Goal: Task Accomplishment & Management: Manage account settings

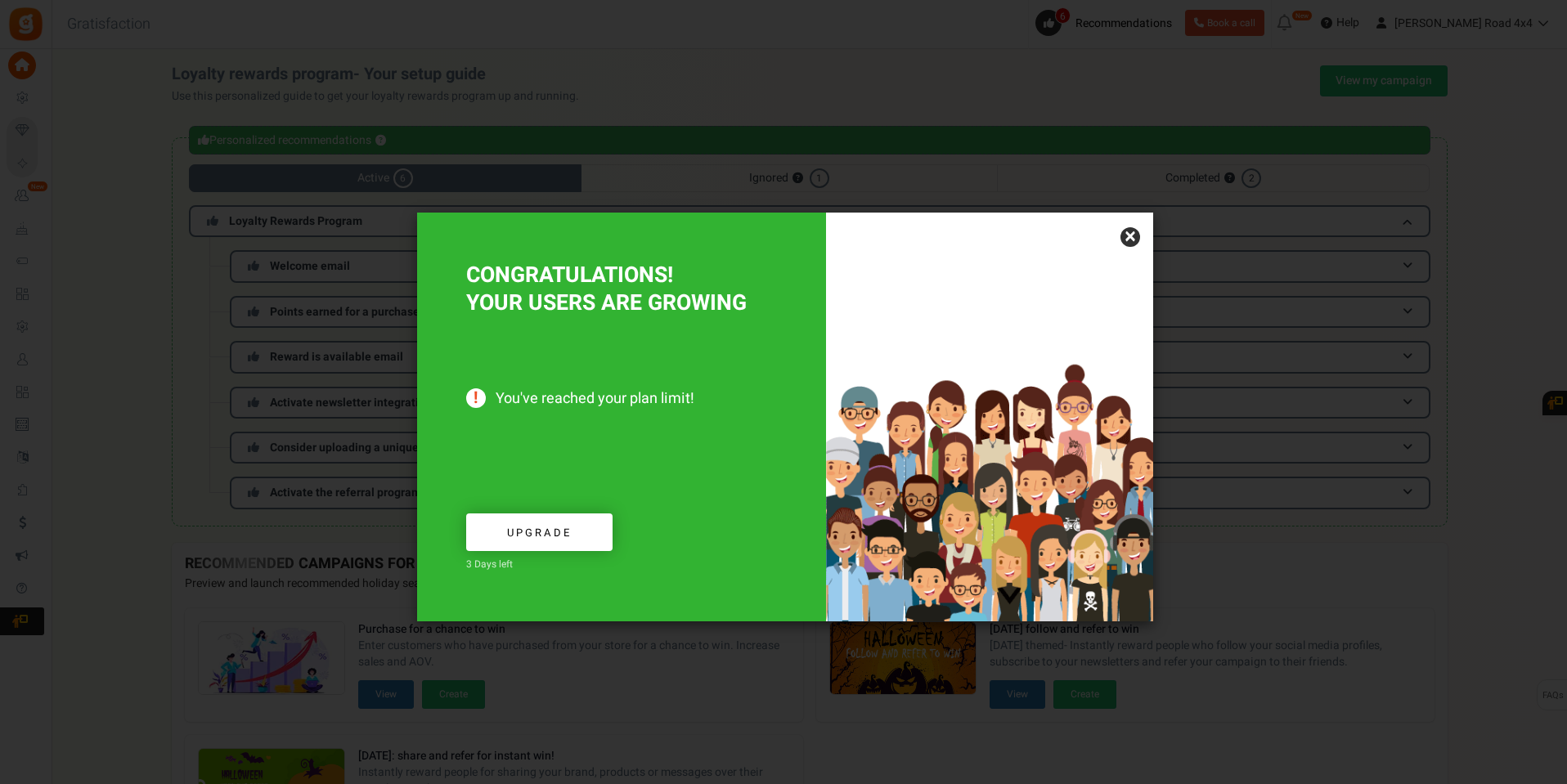
click at [1132, 234] on link "×" at bounding box center [1130, 237] width 19 height 19
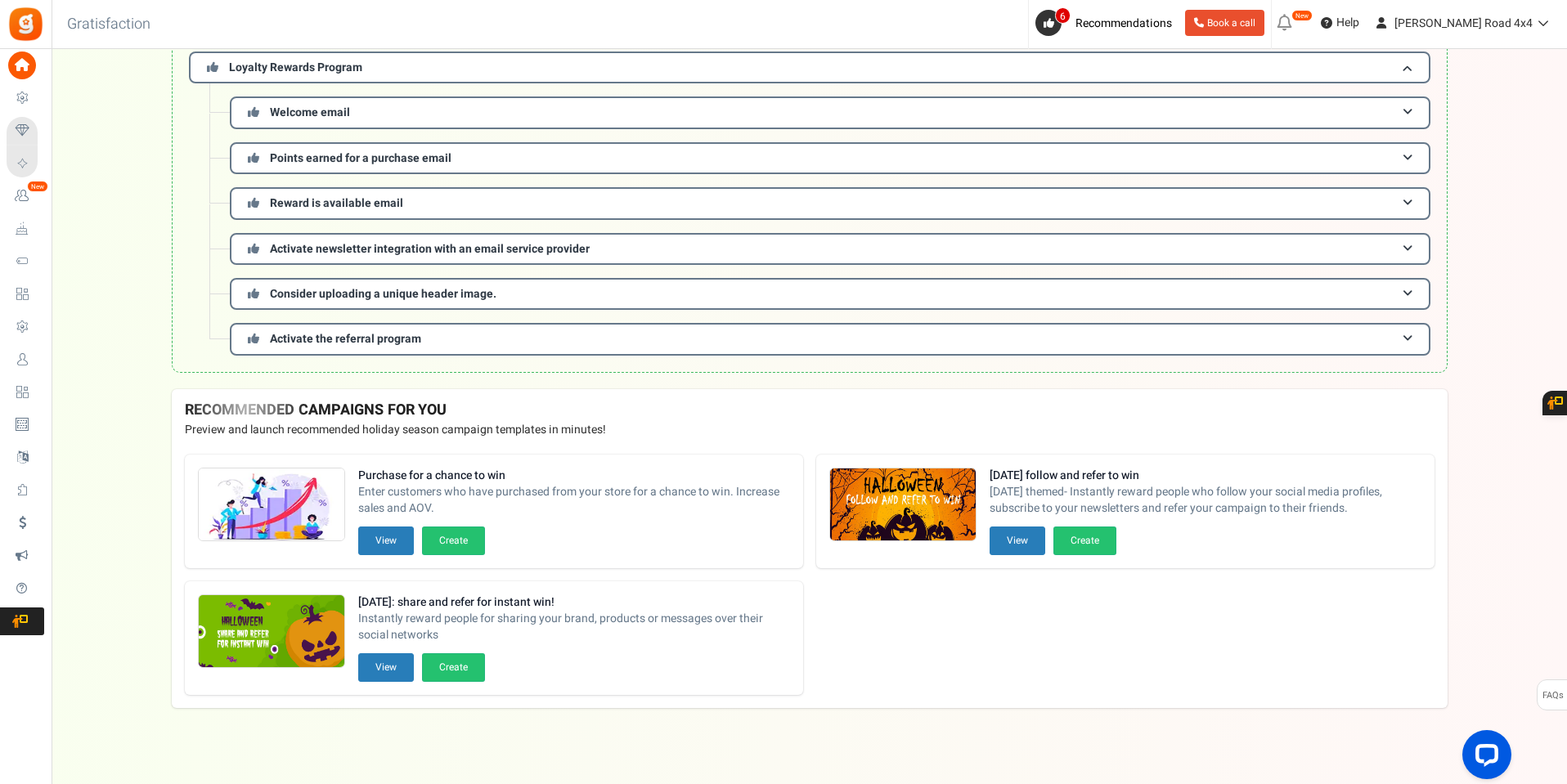
scroll to position [159, 0]
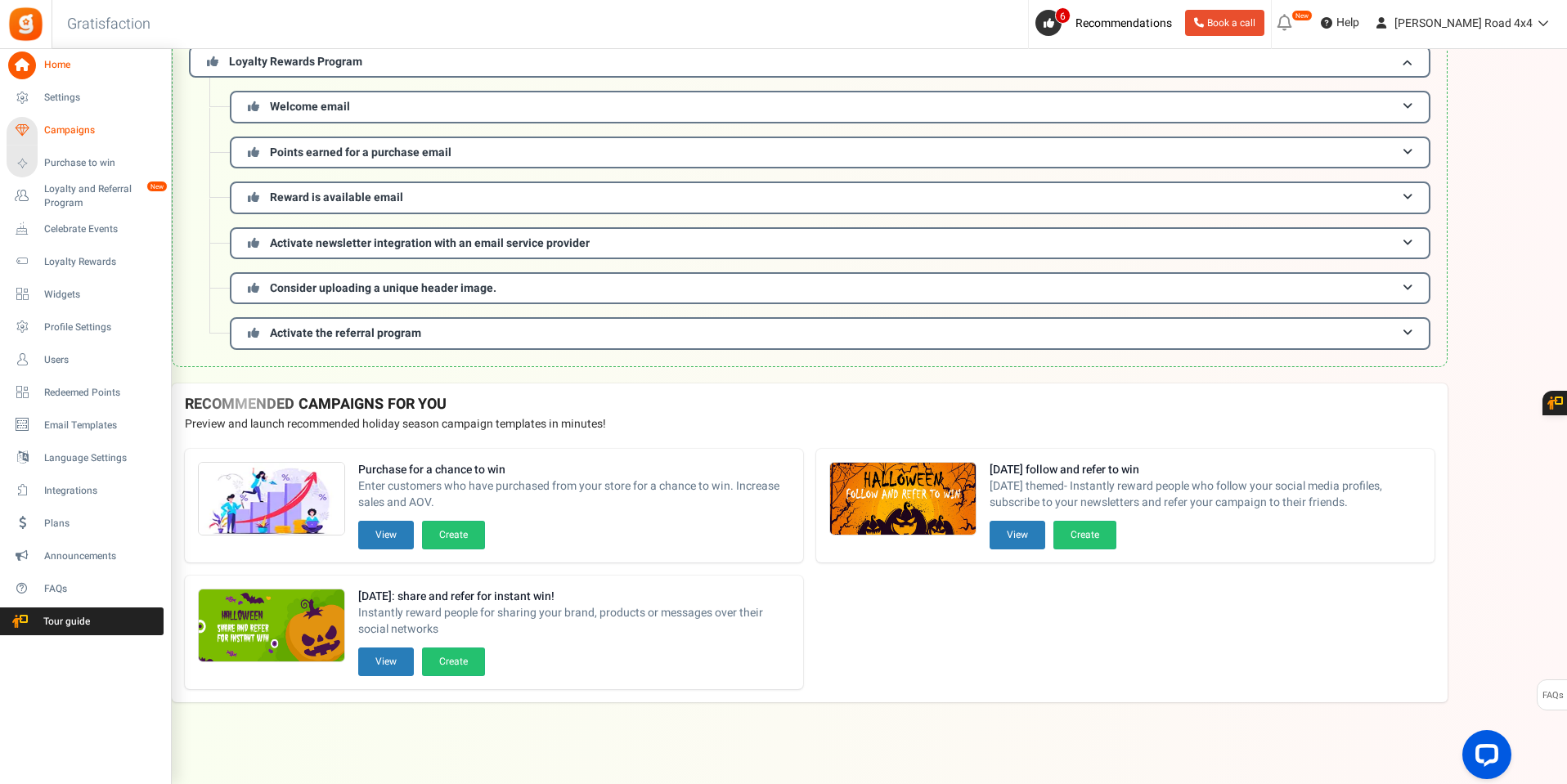
click at [62, 123] on span "Campaigns" at bounding box center [101, 130] width 115 height 14
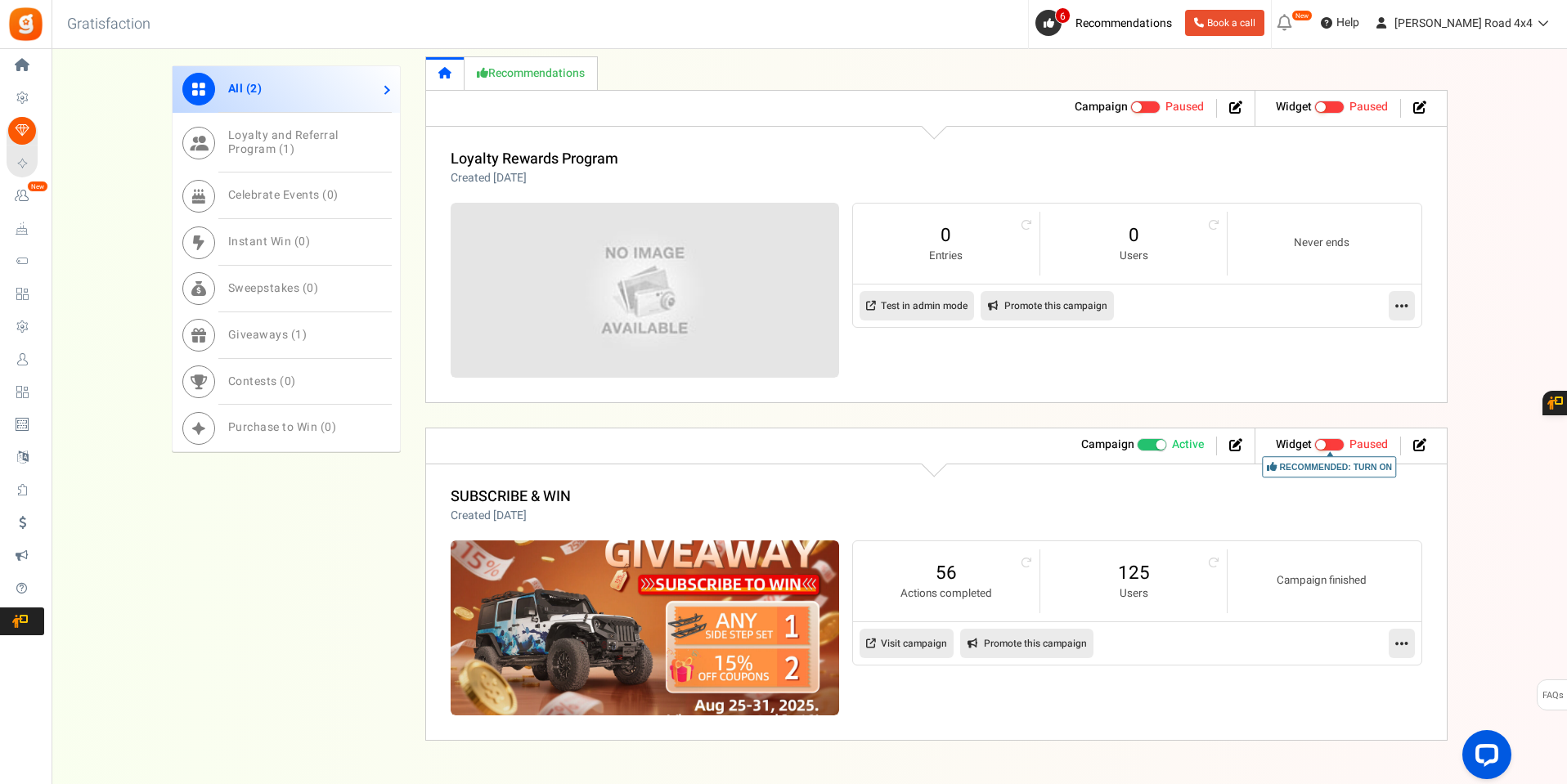
scroll to position [746, 0]
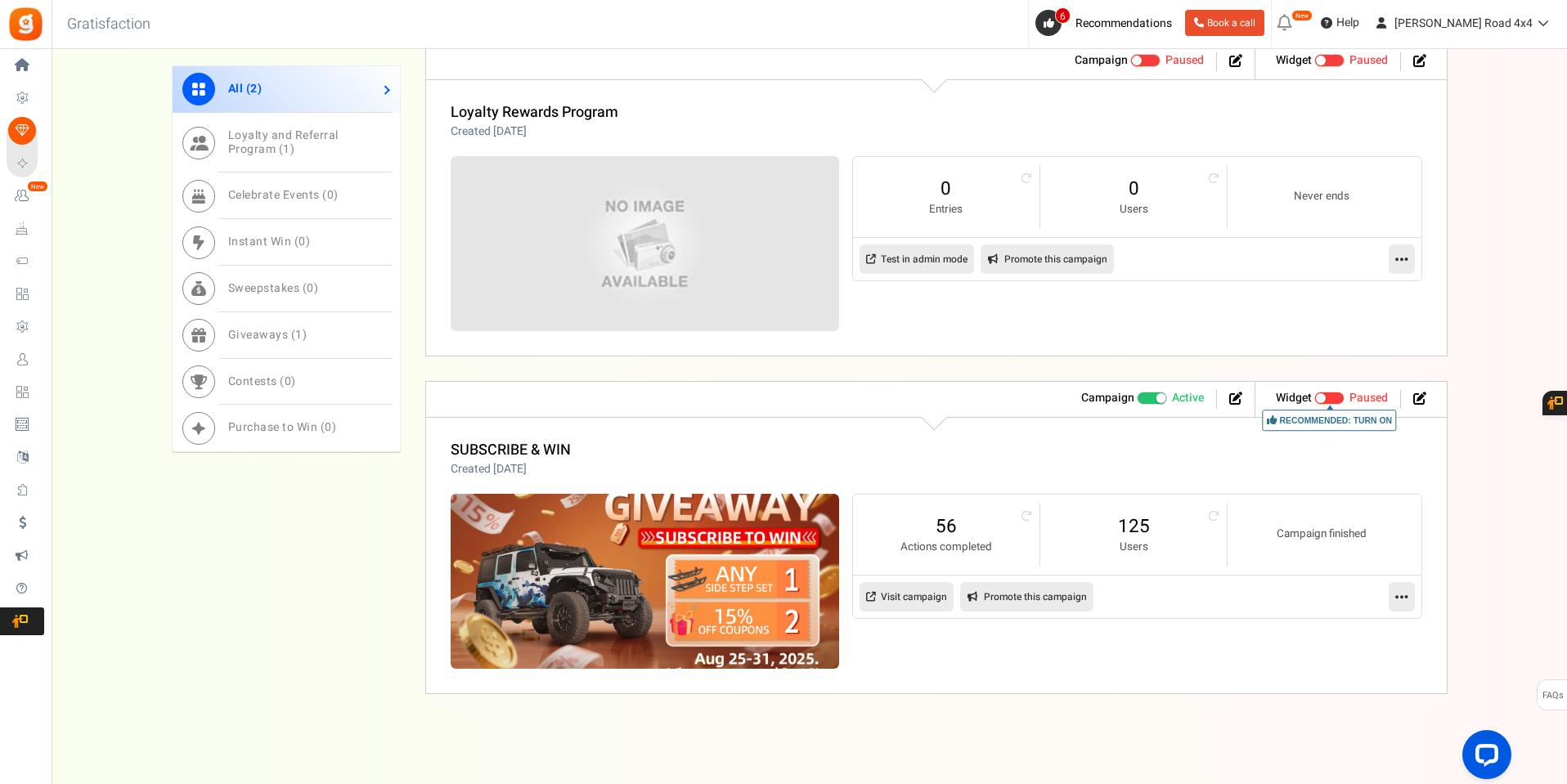
click at [1405, 594] on icon at bounding box center [1402, 596] width 13 height 15
click at [1325, 631] on link "Edit" at bounding box center [1349, 636] width 121 height 31
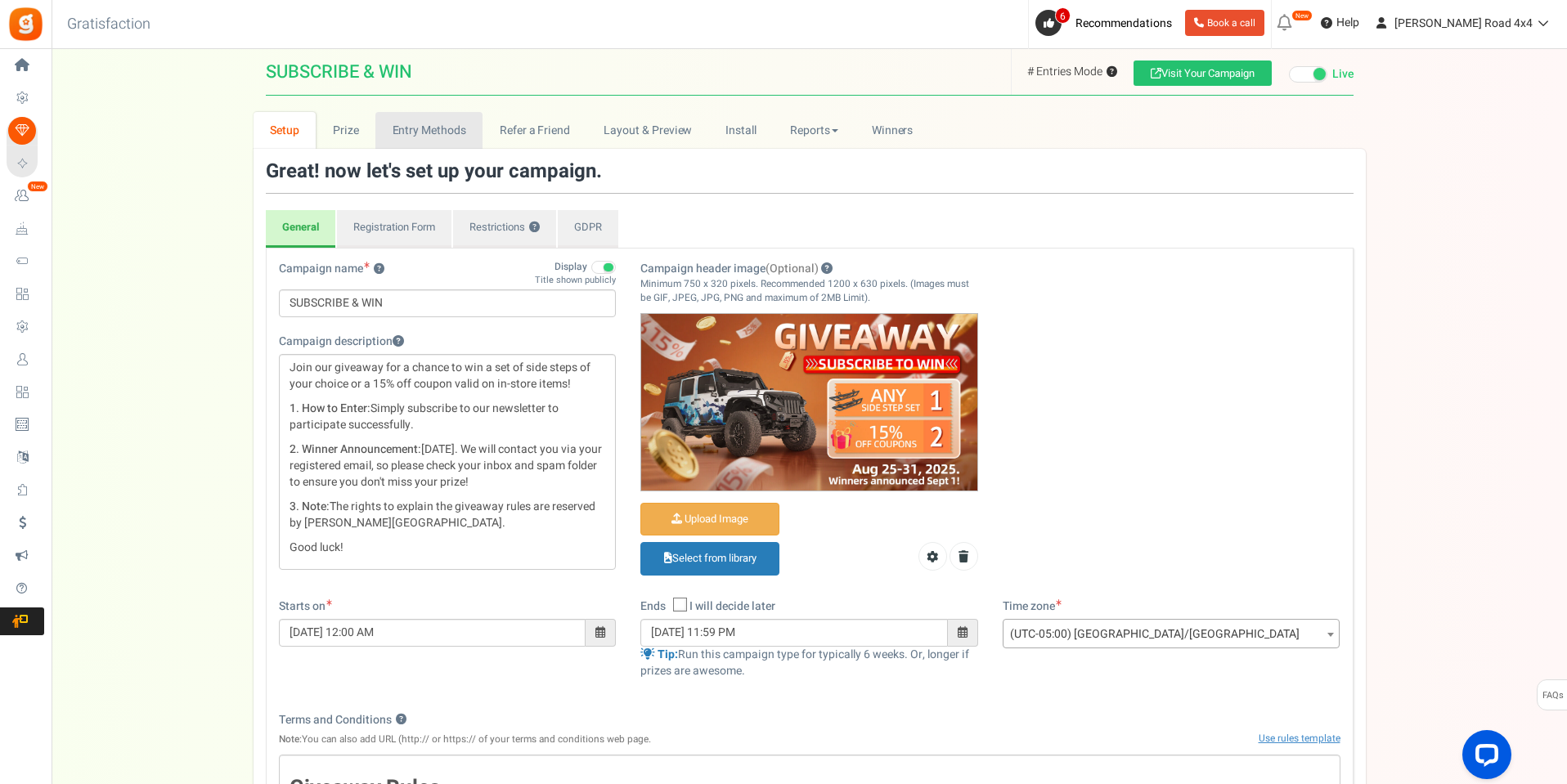
click at [397, 124] on link "Entry Methods" at bounding box center [429, 130] width 107 height 37
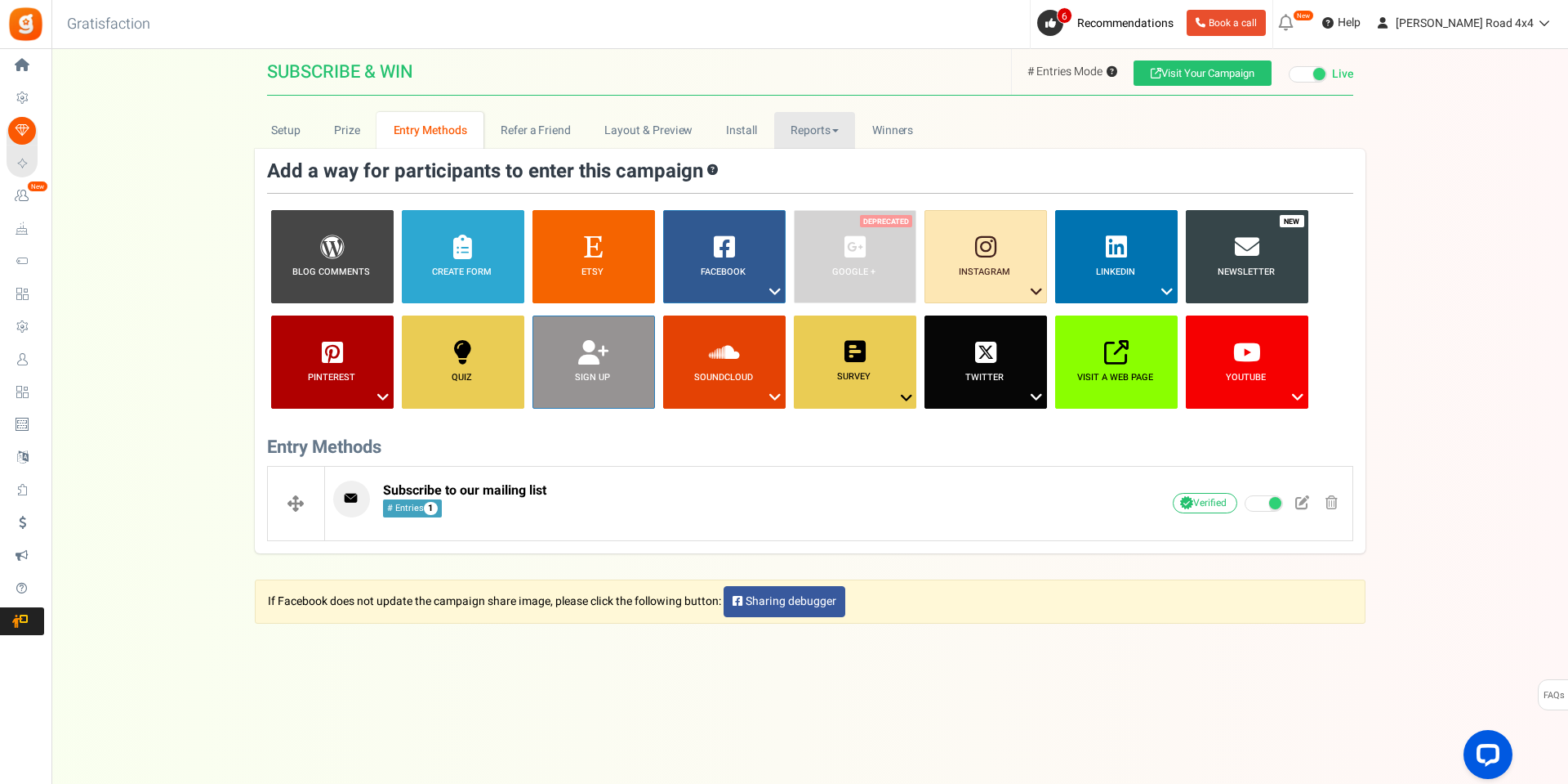
click at [807, 129] on link "Reports" at bounding box center [814, 130] width 81 height 37
click at [815, 214] on link "Entries" at bounding box center [839, 213] width 130 height 24
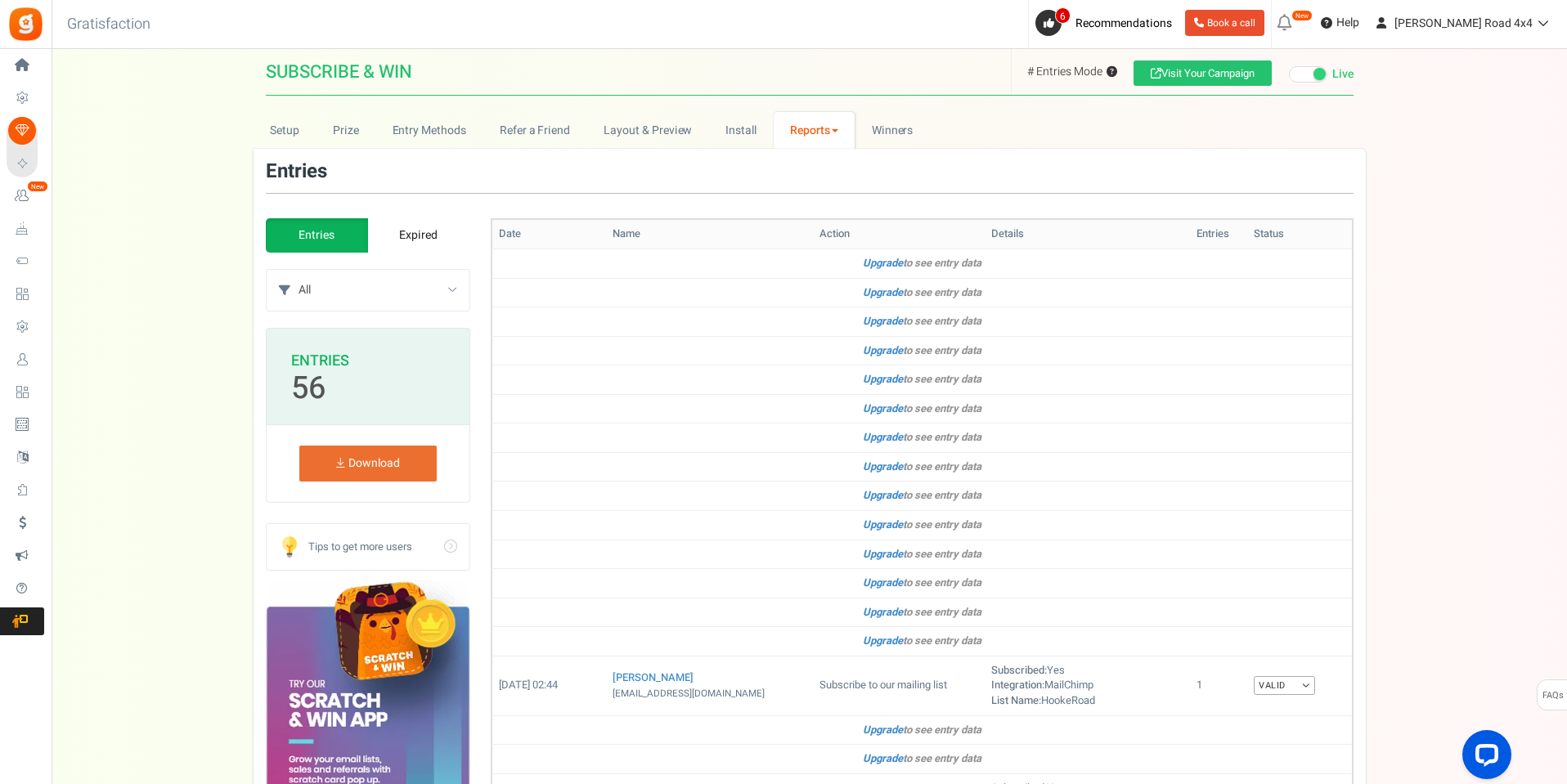
click at [827, 133] on link "Reports" at bounding box center [814, 130] width 81 height 37
click at [1015, 162] on div "Entries" at bounding box center [810, 177] width 1087 height 32
click at [1455, 27] on span "[PERSON_NAME] Road 4x4" at bounding box center [1464, 24] width 138 height 18
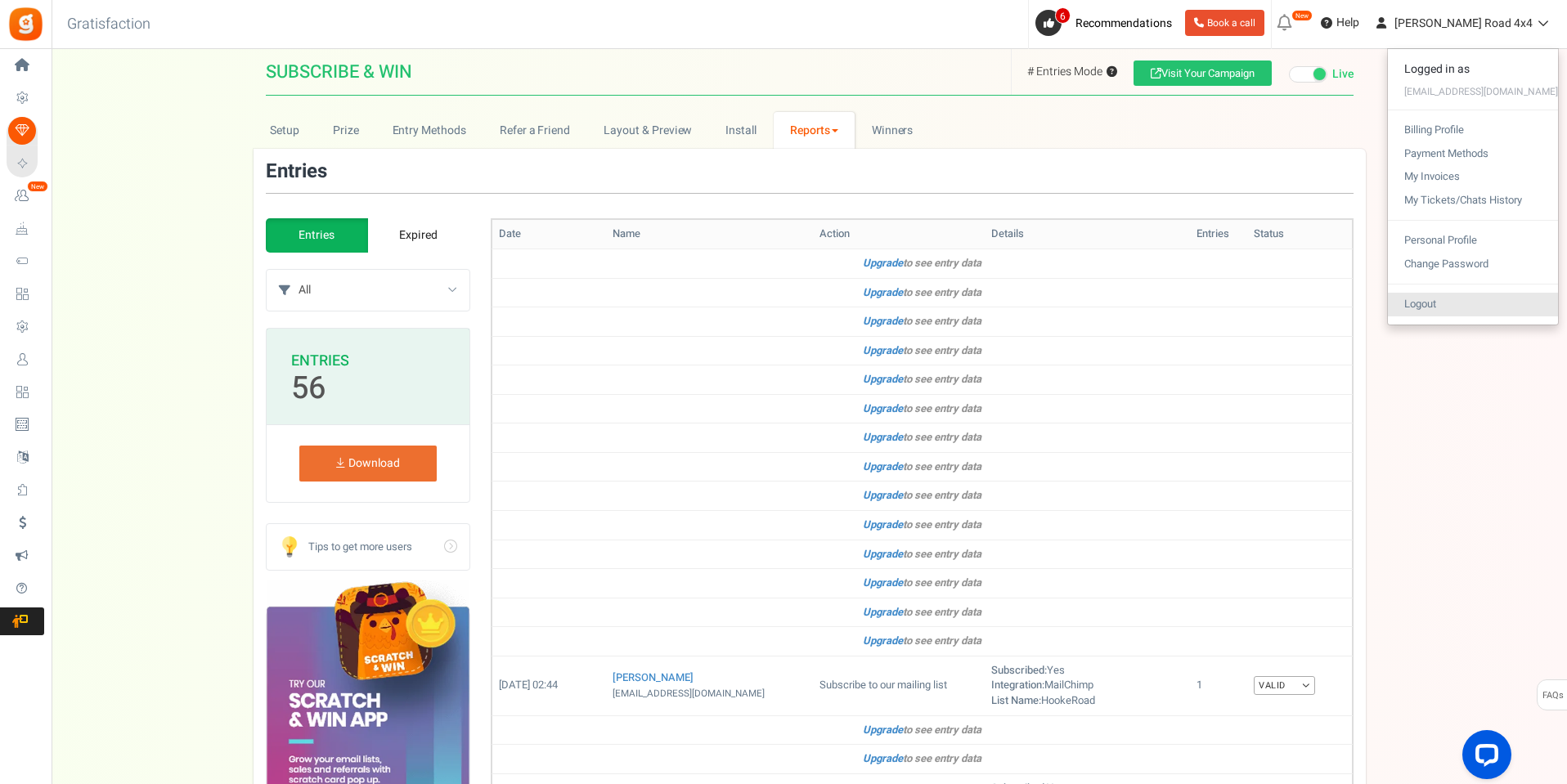
click at [1444, 293] on link "Logout" at bounding box center [1472, 304] width 170 height 24
